Goal: Information Seeking & Learning: Learn about a topic

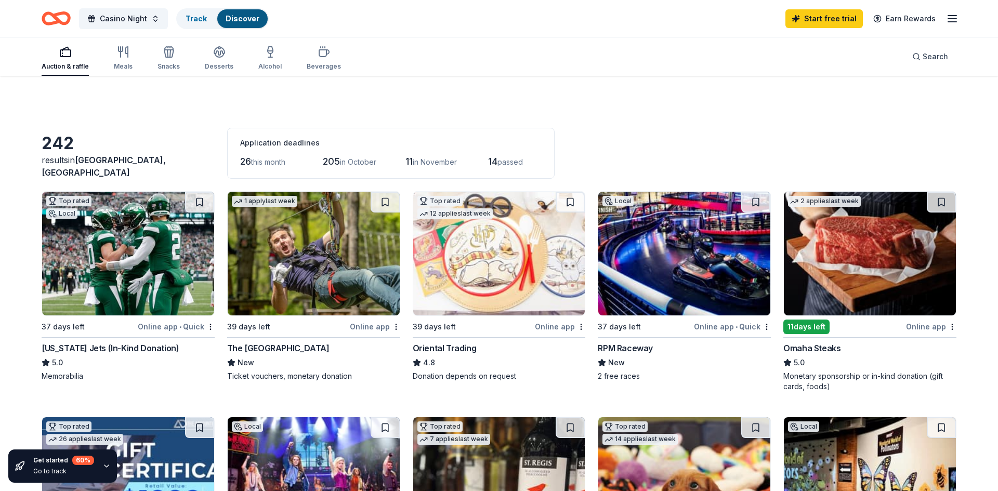
scroll to position [686, 0]
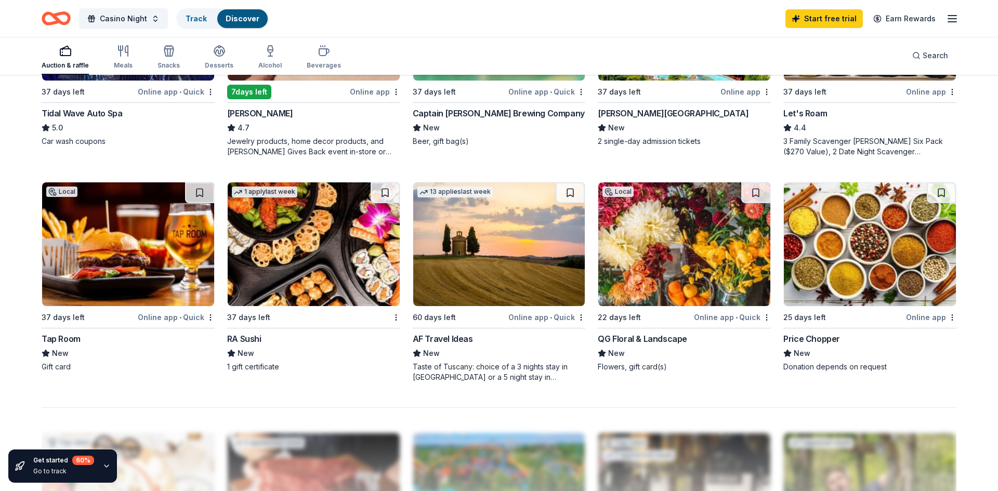
click at [336, 278] on img at bounding box center [314, 245] width 172 height 124
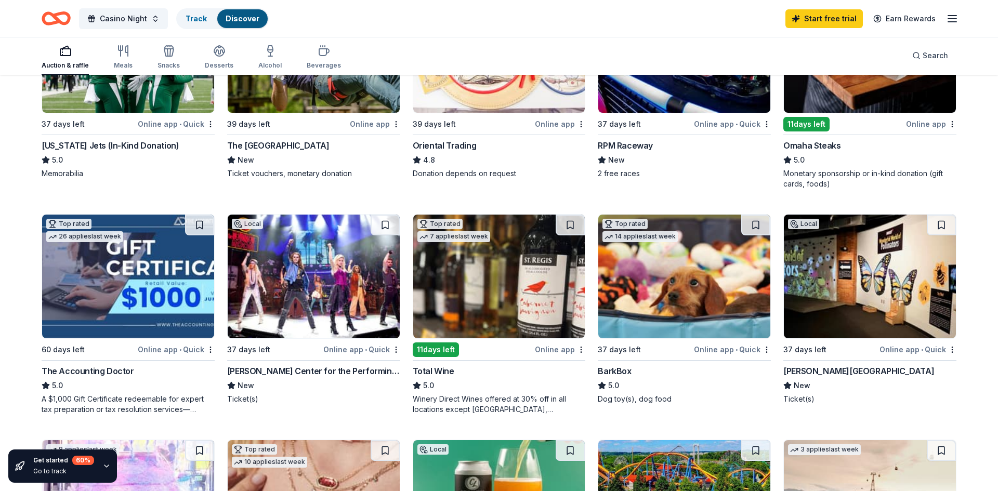
scroll to position [174, 0]
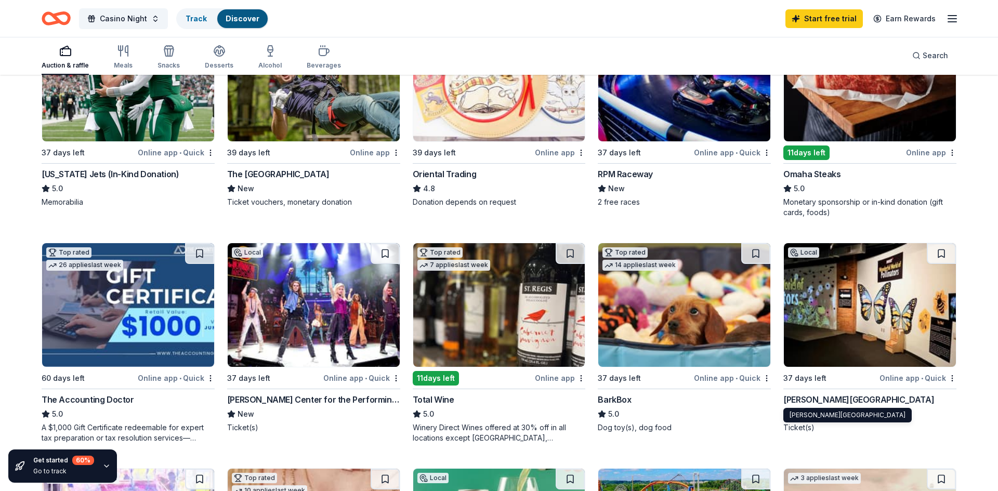
click at [802, 405] on div "[PERSON_NAME][GEOGRAPHIC_DATA]" at bounding box center [859, 400] width 151 height 12
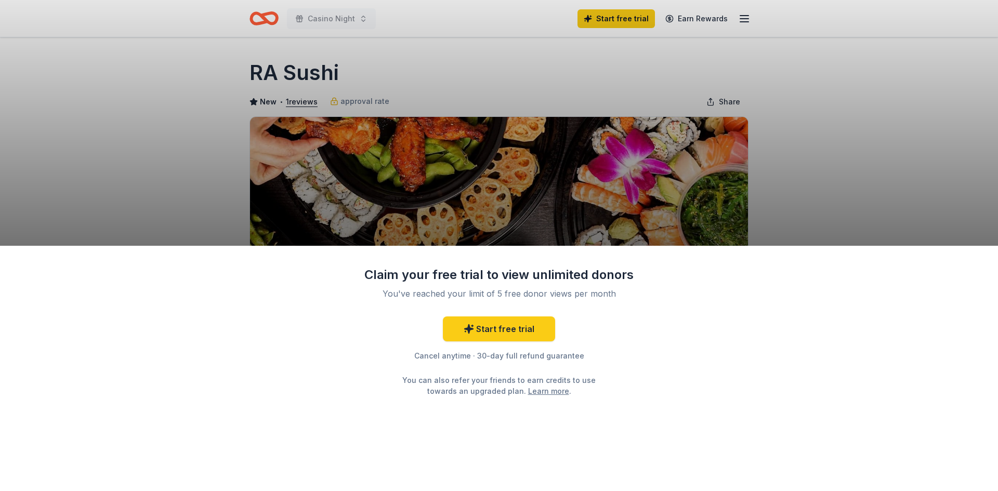
click at [195, 141] on div "Claim your free trial to view unlimited donors You've reached your limit of 5 f…" at bounding box center [499, 245] width 998 height 491
